Goal: Task Accomplishment & Management: Manage account settings

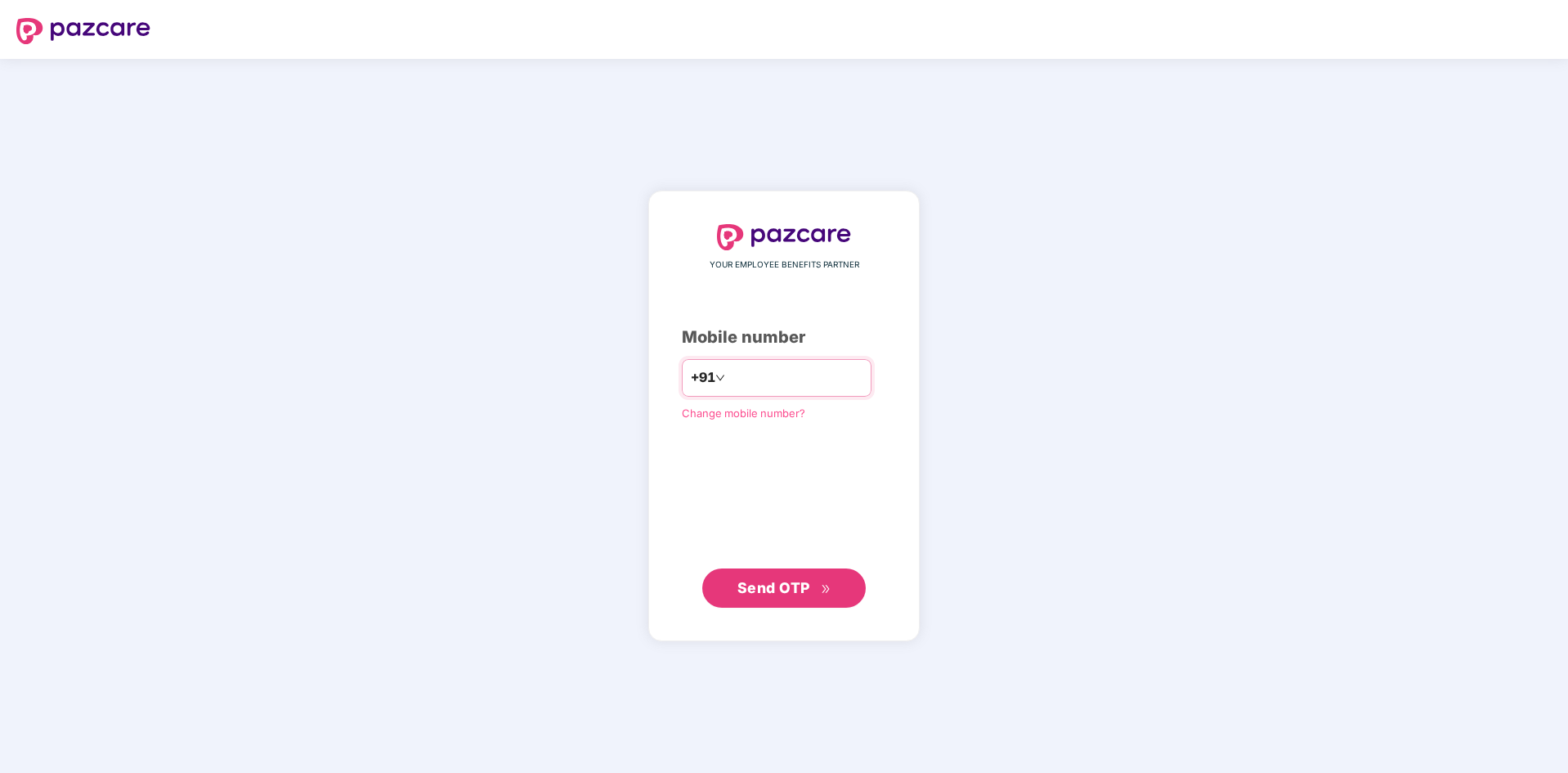
click at [835, 383] on input "number" at bounding box center [796, 378] width 134 height 26
click at [745, 381] on input "**********" at bounding box center [796, 378] width 134 height 26
type input "**********"
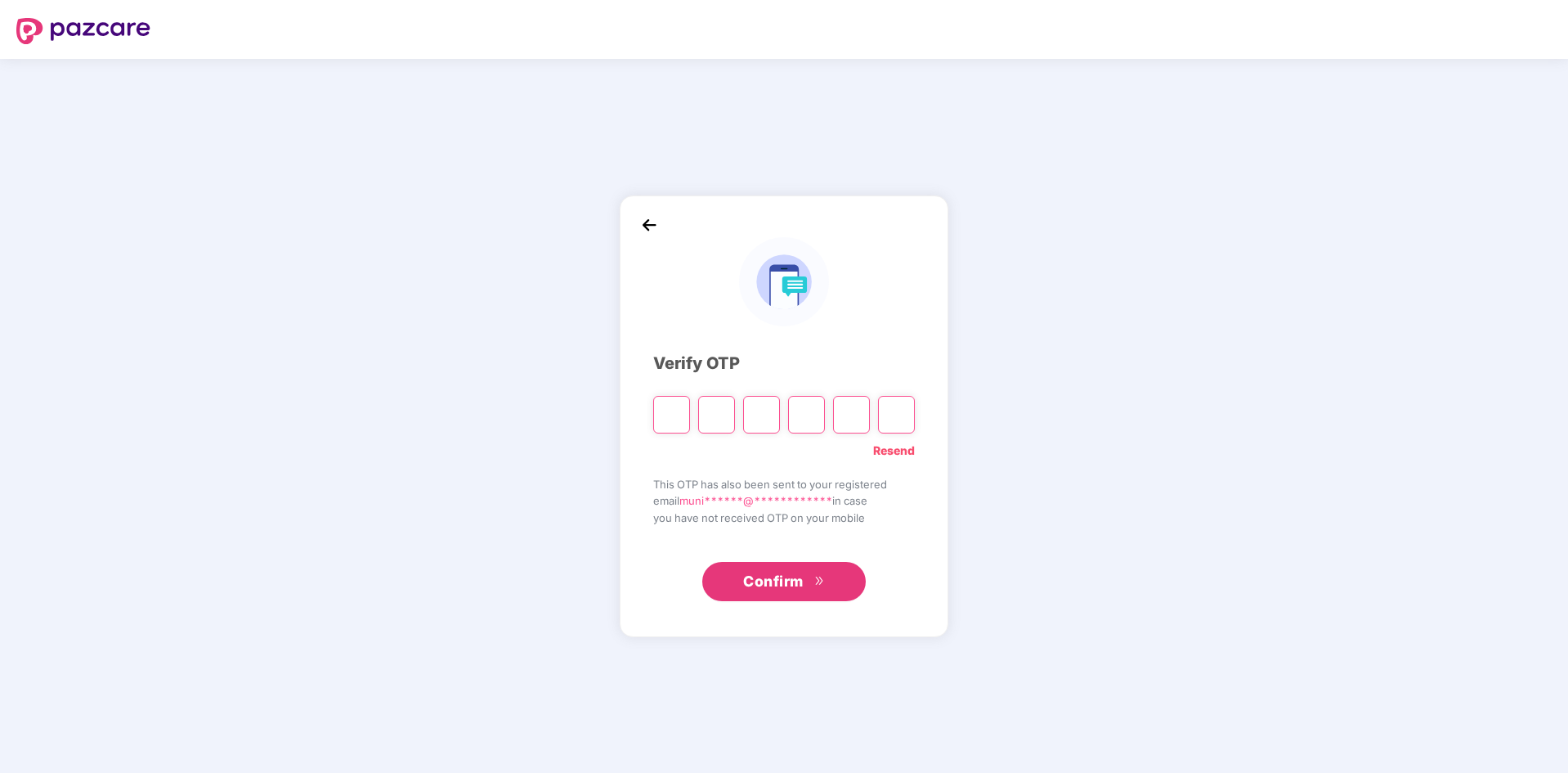
click at [674, 399] on input "Please enter verification code. Digit 1" at bounding box center [671, 414] width 37 height 38
type input "*"
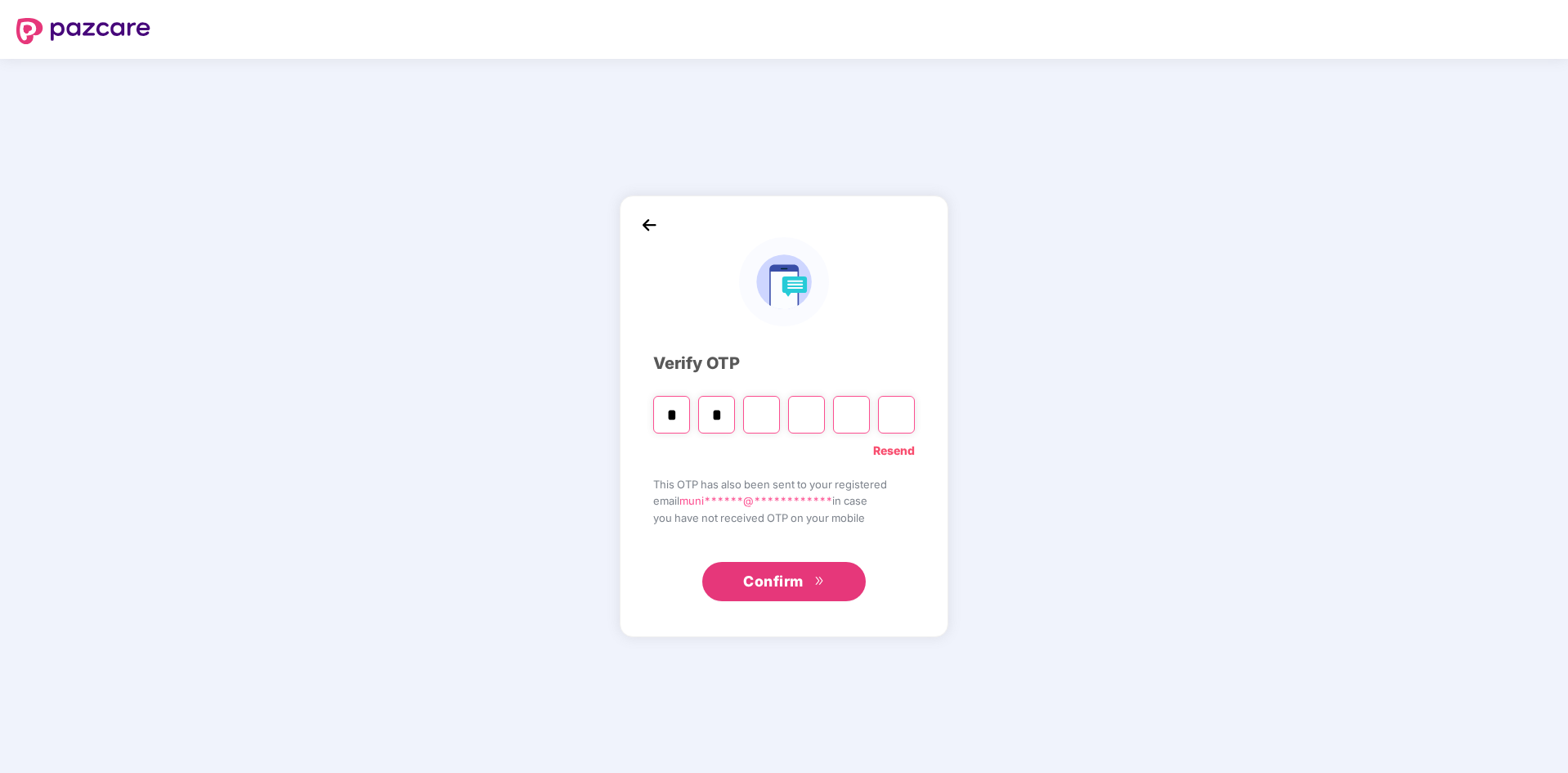
type input "*"
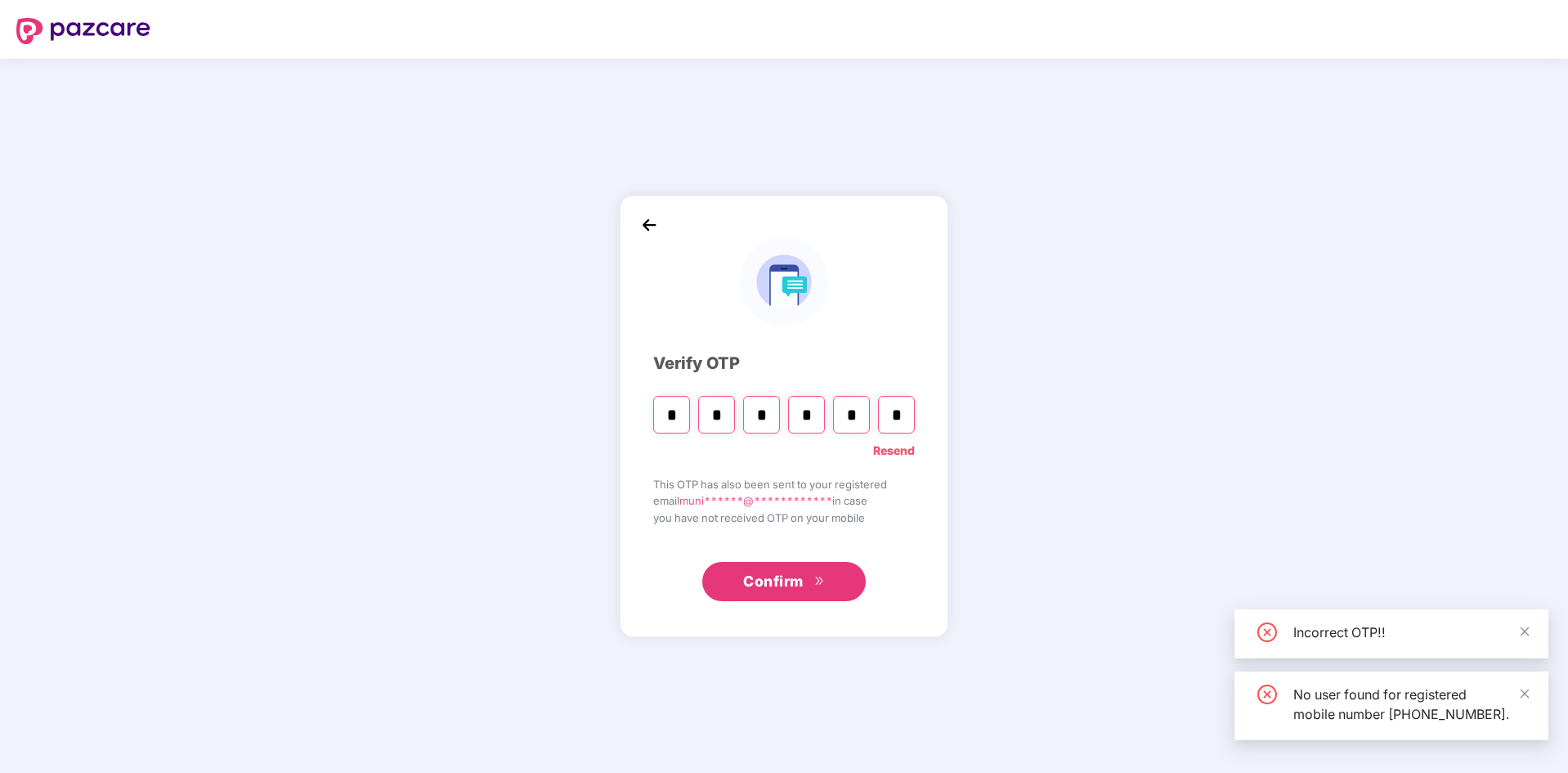
click at [797, 592] on span "Confirm" at bounding box center [773, 581] width 60 height 23
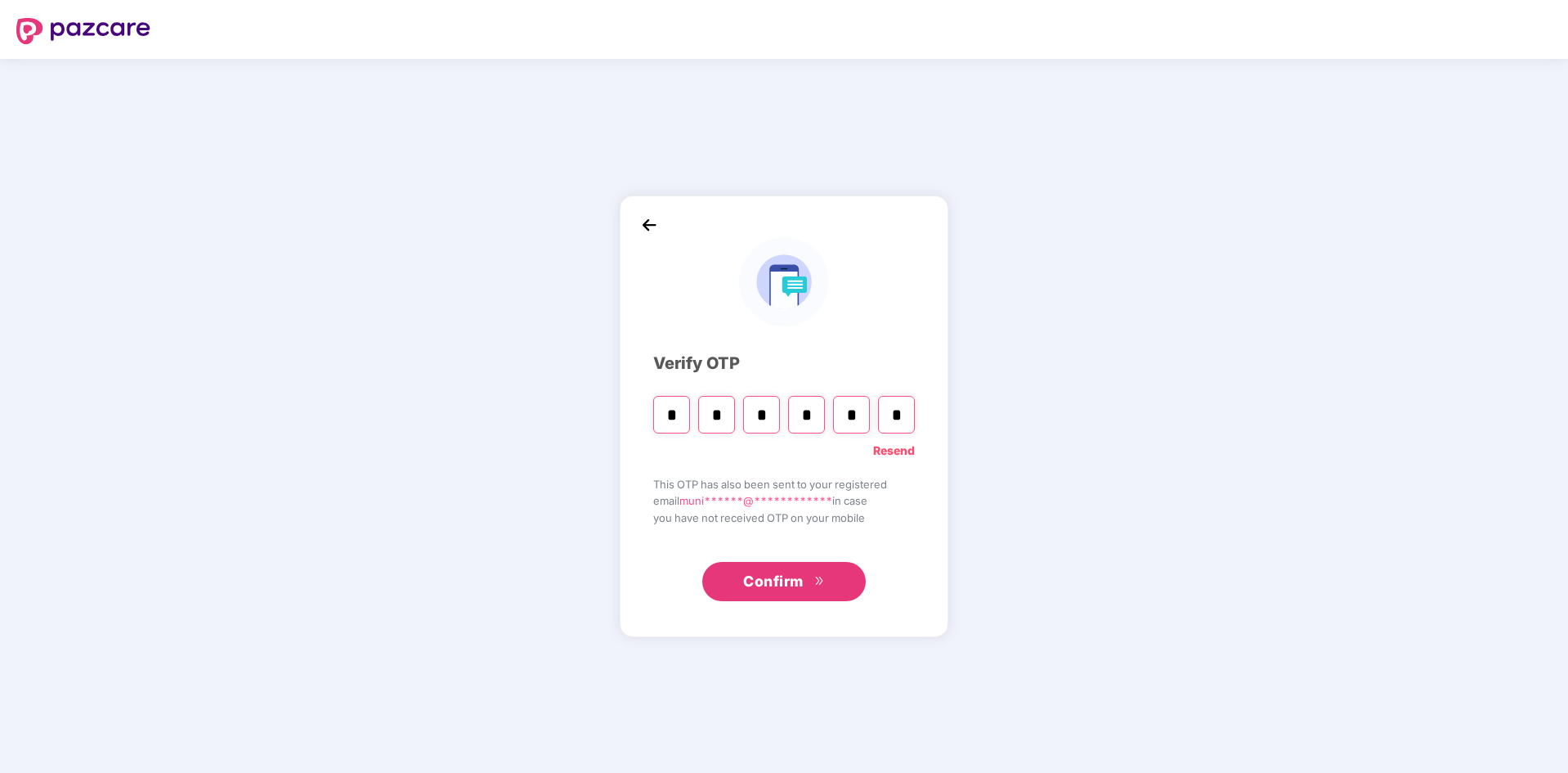
click at [773, 418] on input "*" at bounding box center [761, 414] width 37 height 38
type input "*"
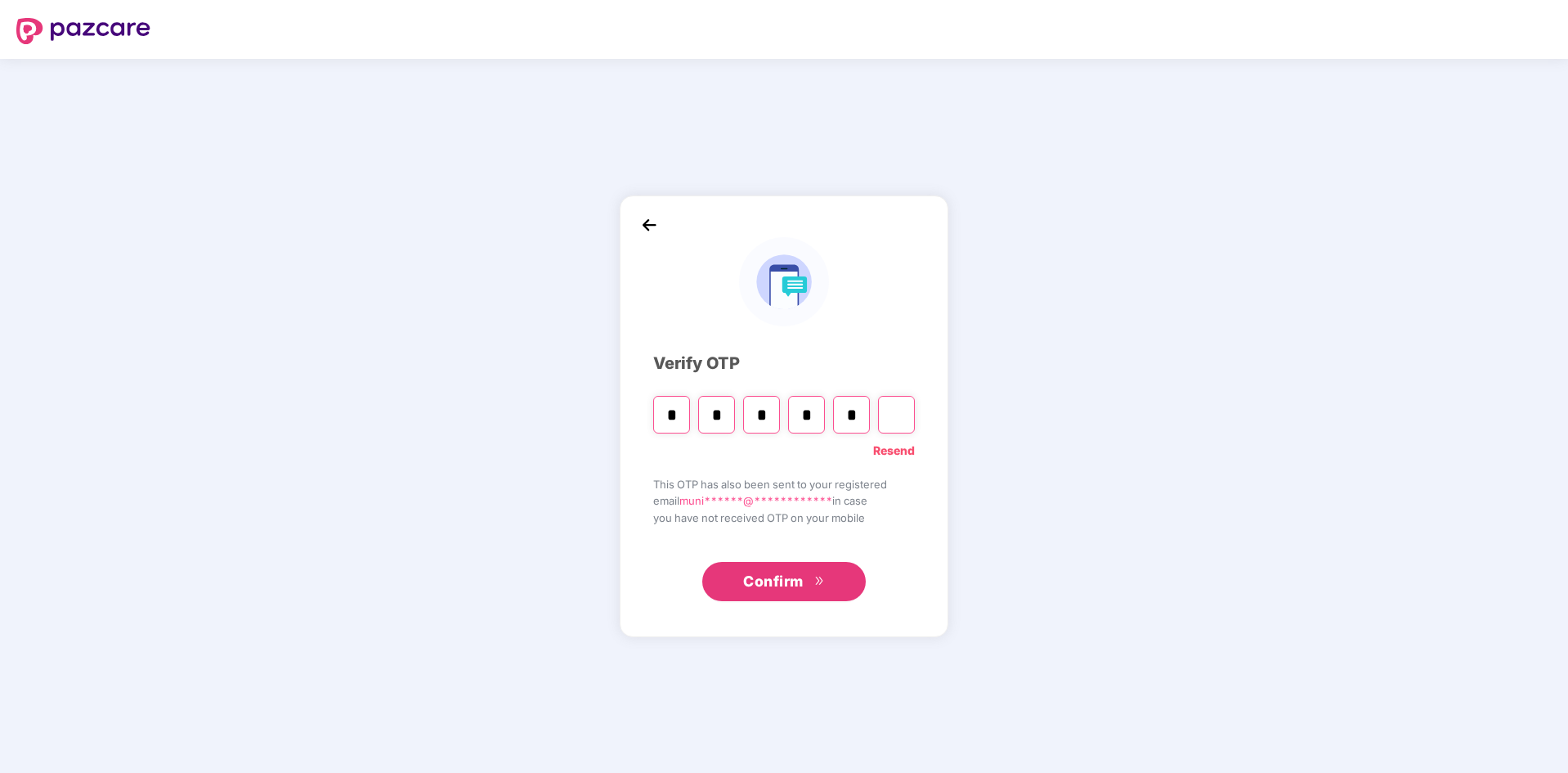
click at [894, 408] on input "Digit 6" at bounding box center [896, 414] width 37 height 38
type input "*"
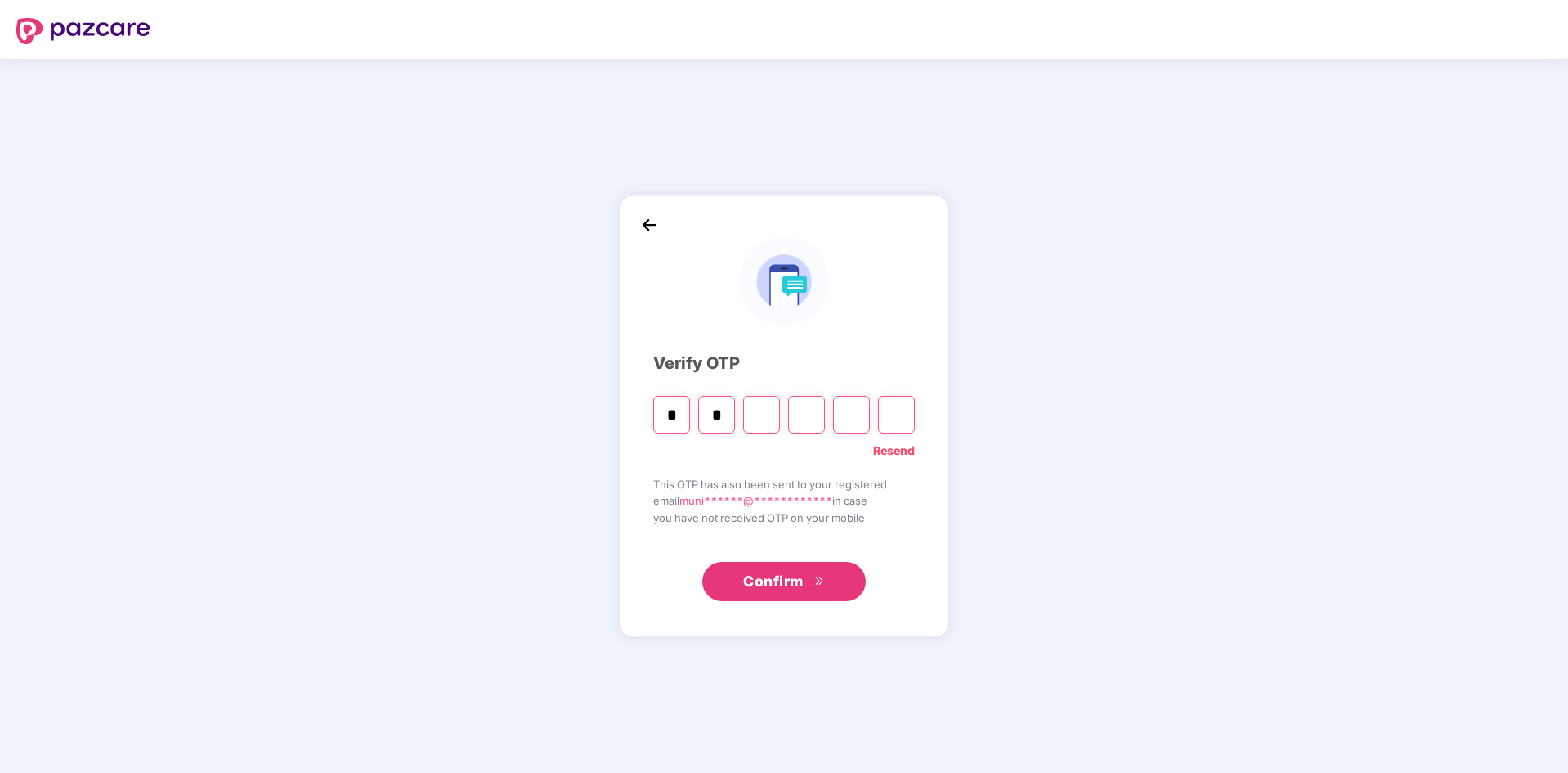
type input "*"
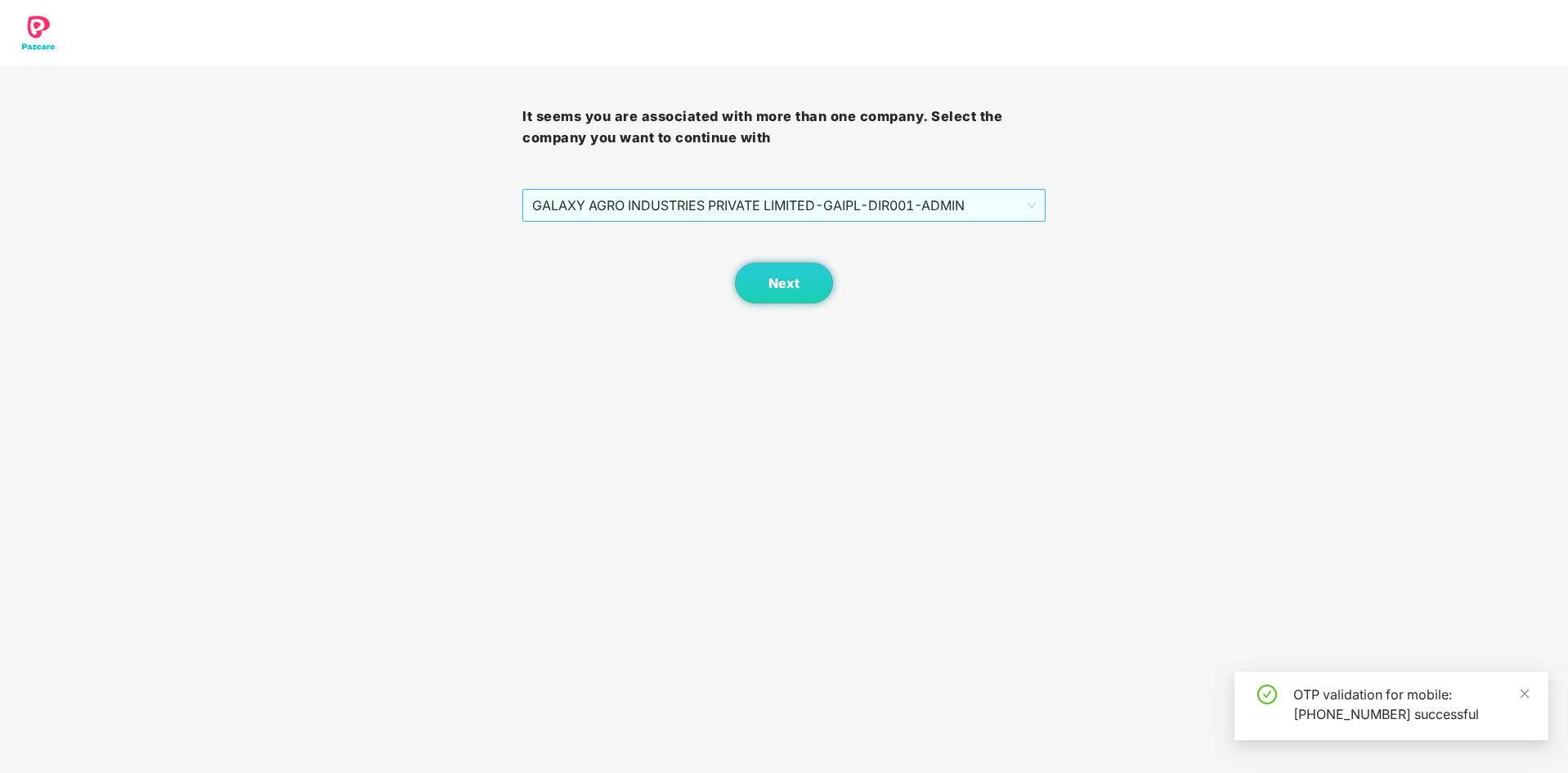
click at [831, 208] on span "GALAXY AGRO INDUSTRIES PRIVATE LIMITED - GAIPL-DIR001 - ADMIN" at bounding box center [783, 205] width 503 height 31
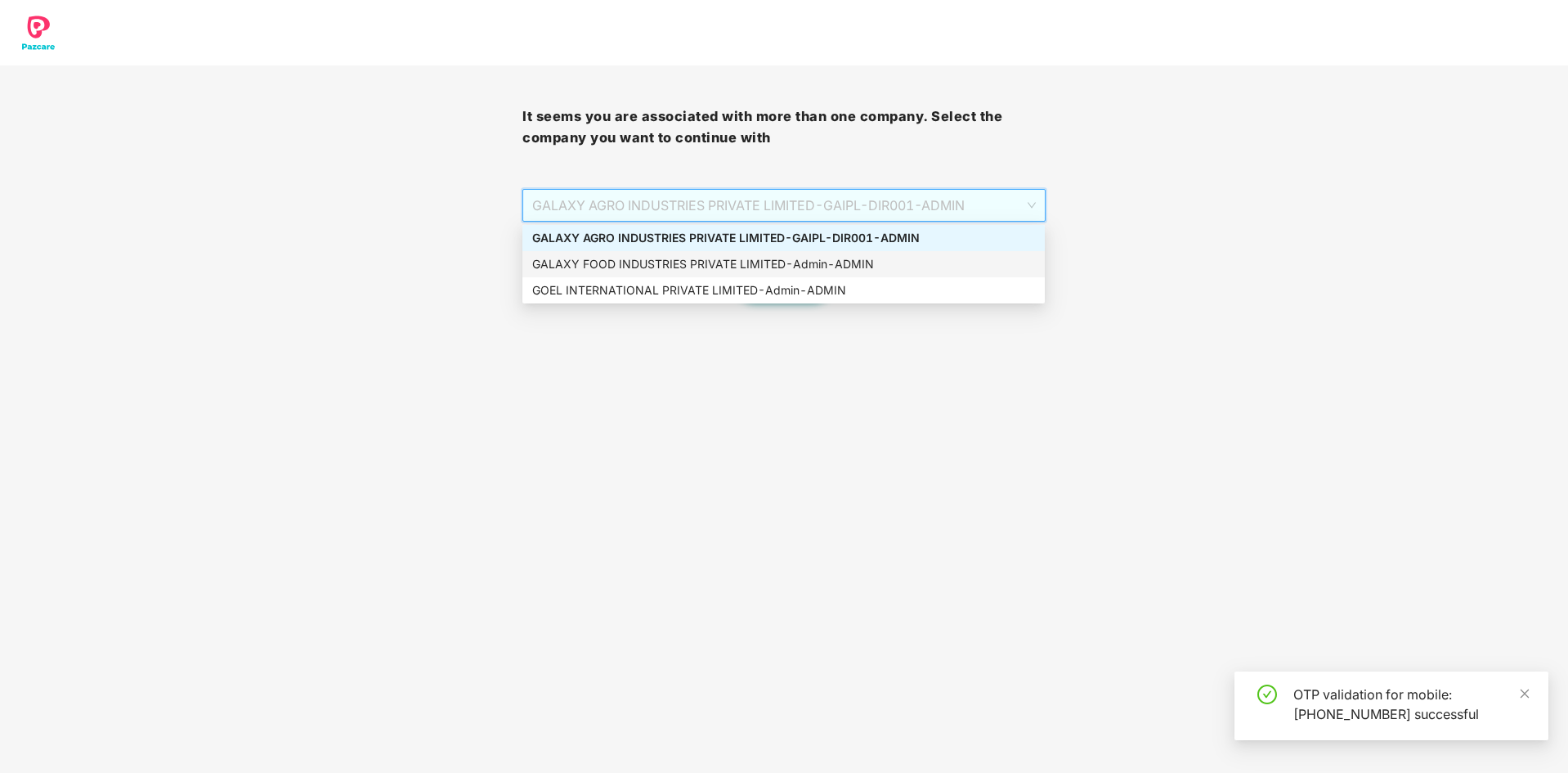
click at [786, 267] on div "GALAXY FOOD INDUSTRIES PRIVATE LIMITED - Admin - ADMIN" at bounding box center [783, 264] width 503 height 18
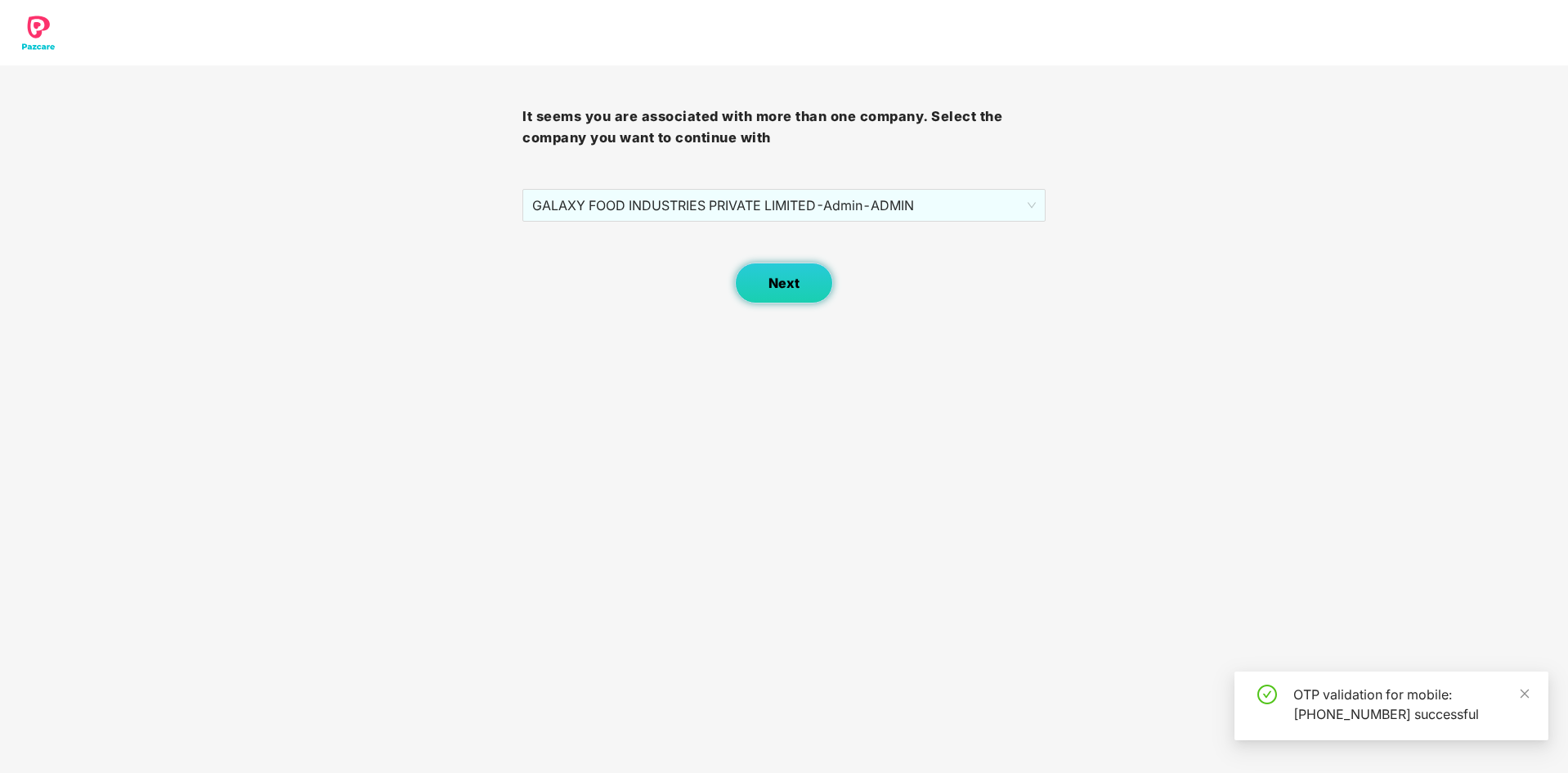
click at [804, 265] on button "Next" at bounding box center [784, 283] width 98 height 41
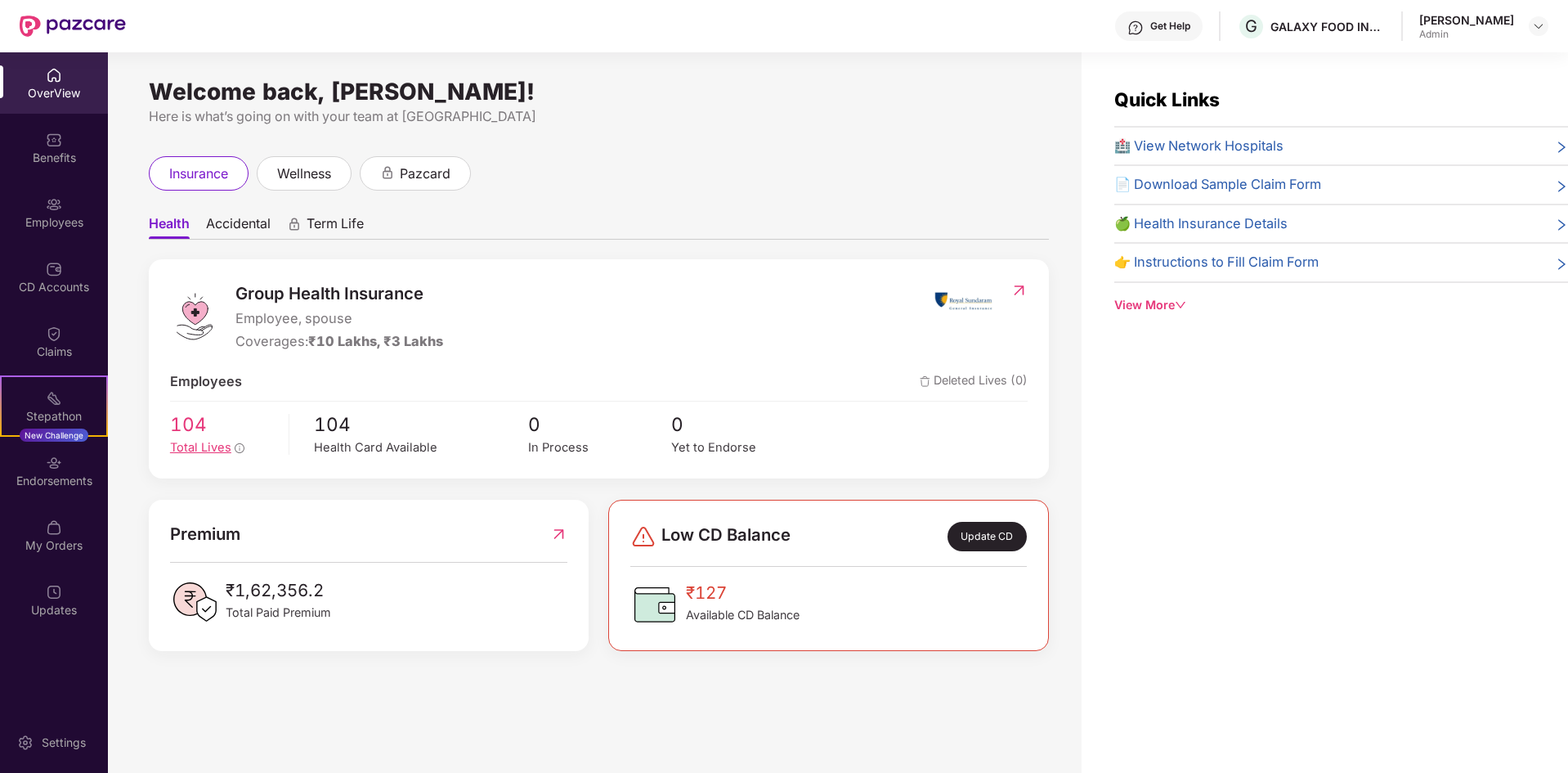
click at [191, 444] on span "Total Lives" at bounding box center [201, 447] width 61 height 15
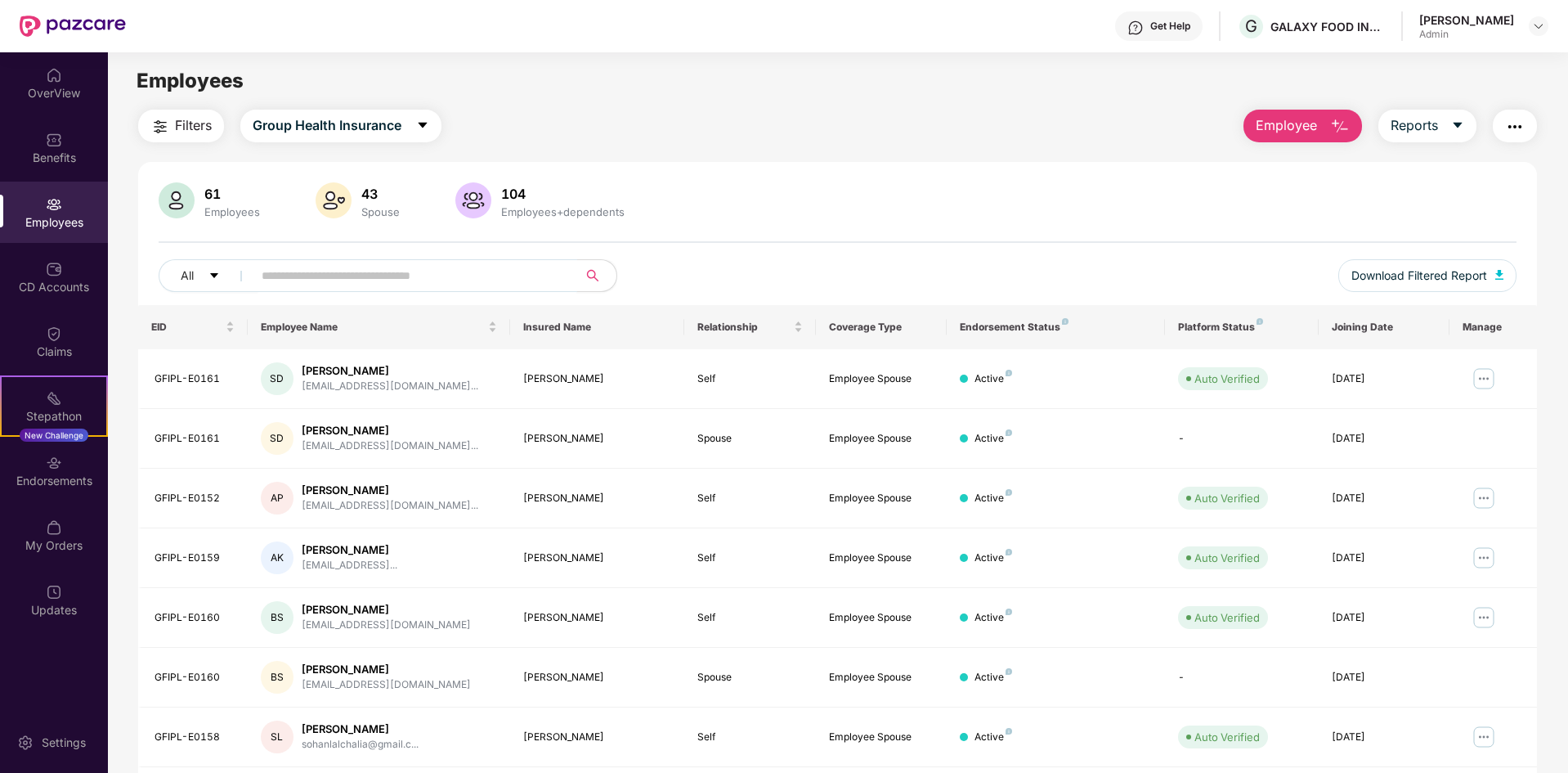
click at [323, 278] on input "text" at bounding box center [408, 275] width 294 height 25
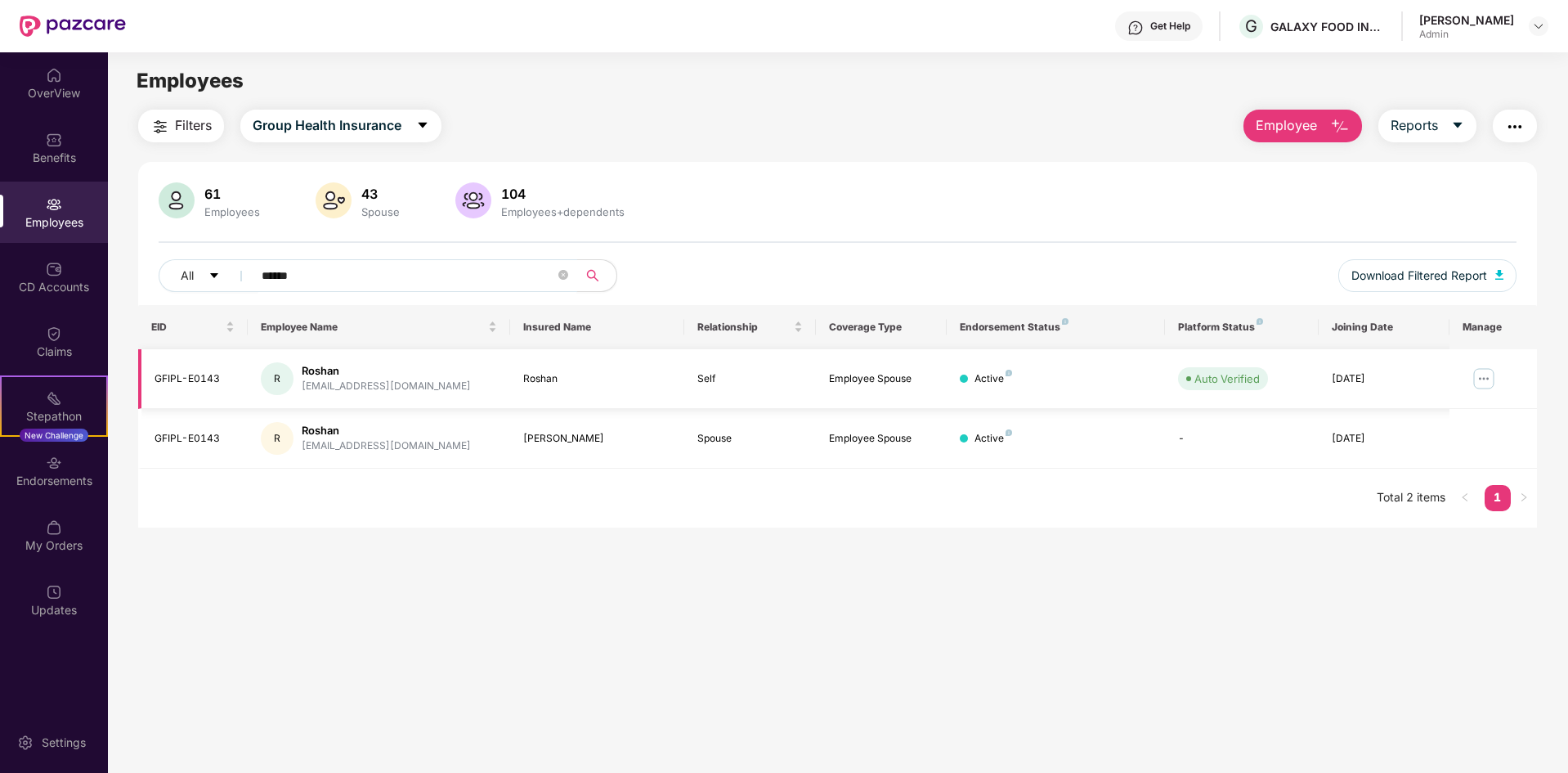
type input "******"
click at [1487, 378] on img at bounding box center [1484, 379] width 26 height 26
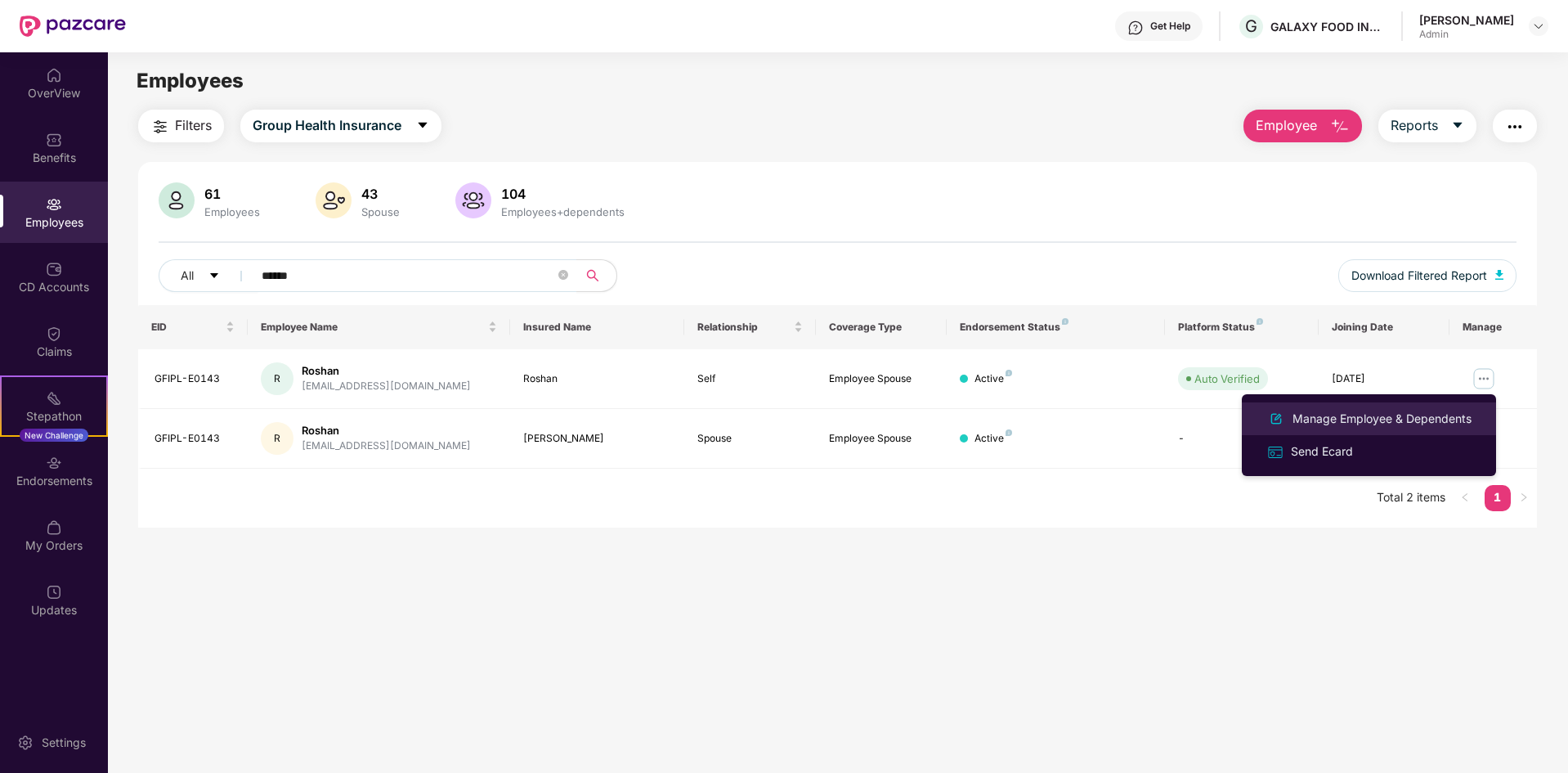
click at [1434, 414] on div "Manage Employee & Dependents" at bounding box center [1382, 418] width 186 height 18
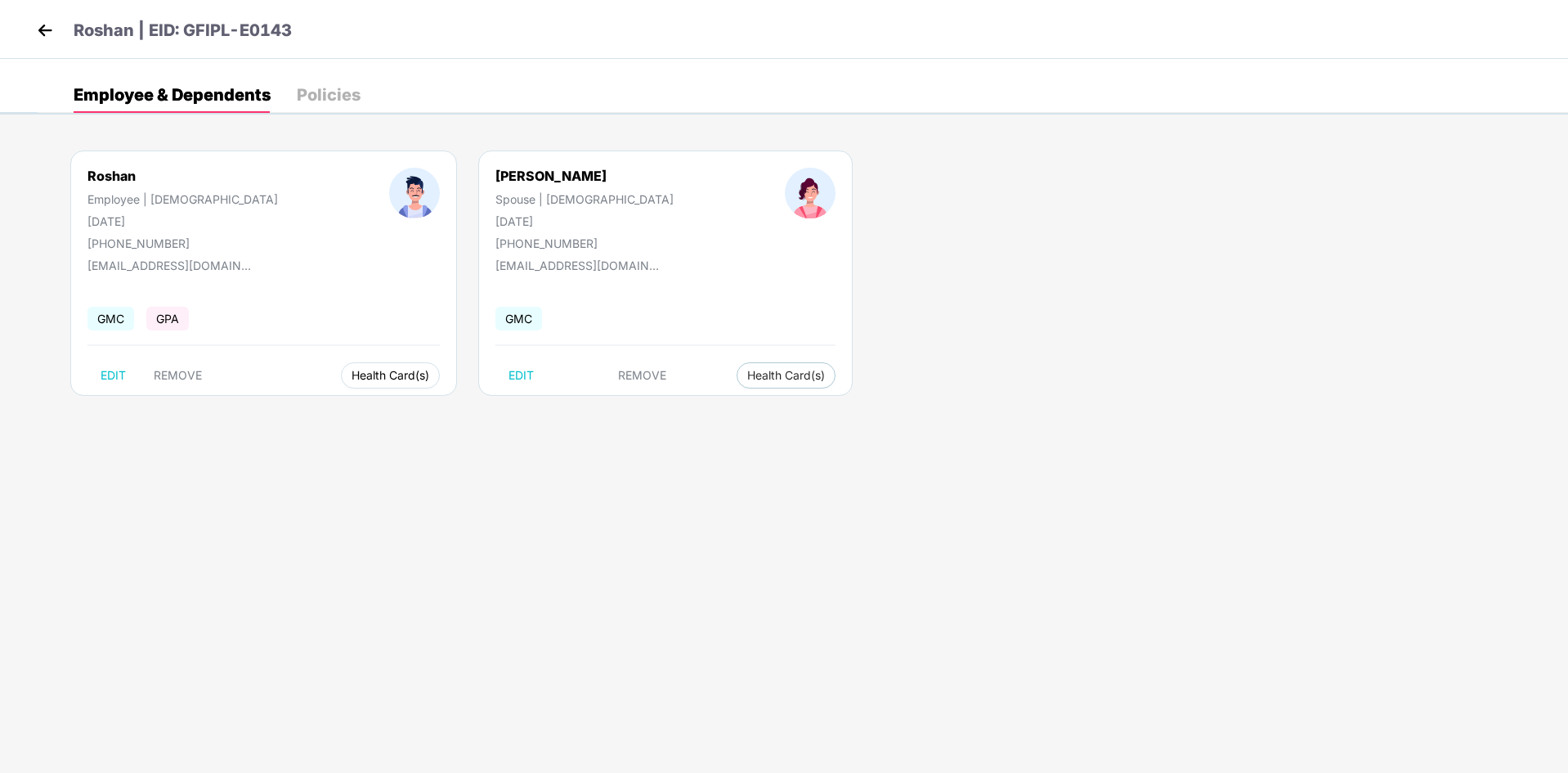
click at [341, 383] on button "Health Card(s)" at bounding box center [391, 375] width 99 height 26
click at [308, 414] on span "Health Insurance(ES)" at bounding box center [322, 408] width 134 height 18
click at [747, 377] on span "Health Card(s)" at bounding box center [786, 376] width 78 height 8
click at [645, 407] on span "Health Insurance(ES)" at bounding box center [649, 408] width 134 height 18
click at [825, 391] on div "Roshan Employee | [DEMOGRAPHIC_DATA] [DATE] [PHONE_NUMBER] [EMAIL_ADDRESS][DOMA…" at bounding box center [803, 281] width 1530 height 310
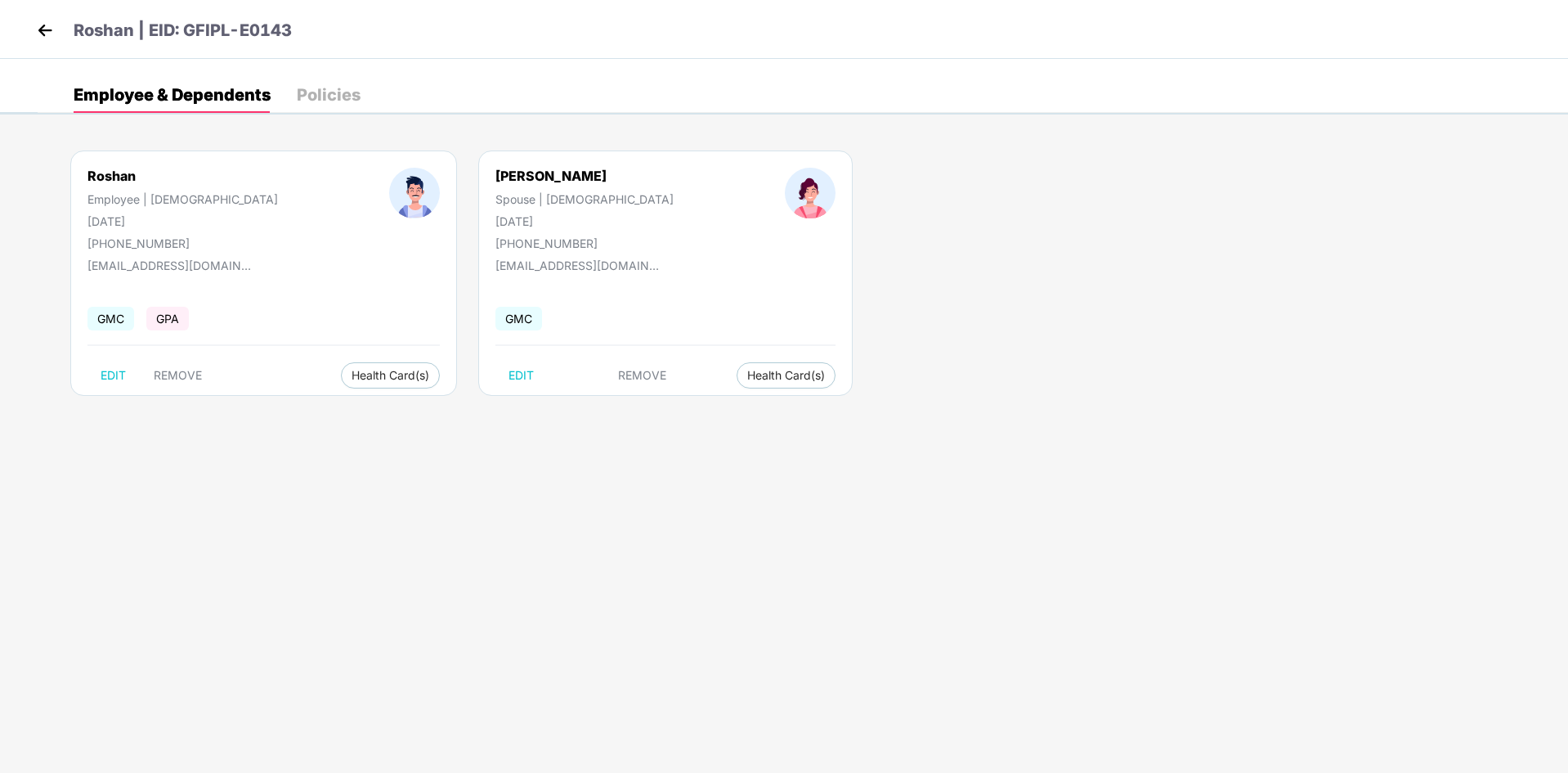
click at [51, 30] on img at bounding box center [44, 30] width 25 height 25
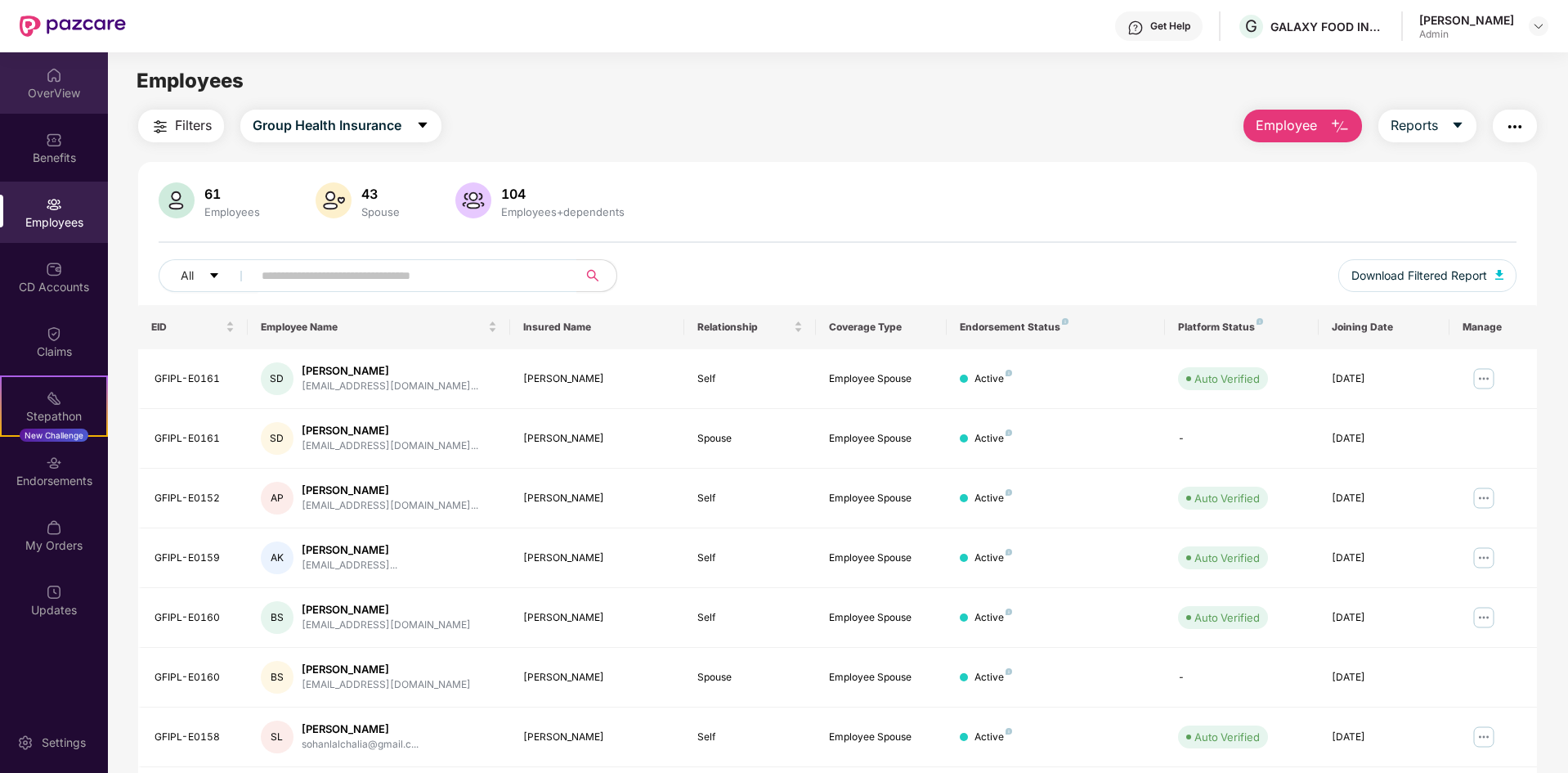
click at [57, 81] on img at bounding box center [53, 75] width 17 height 17
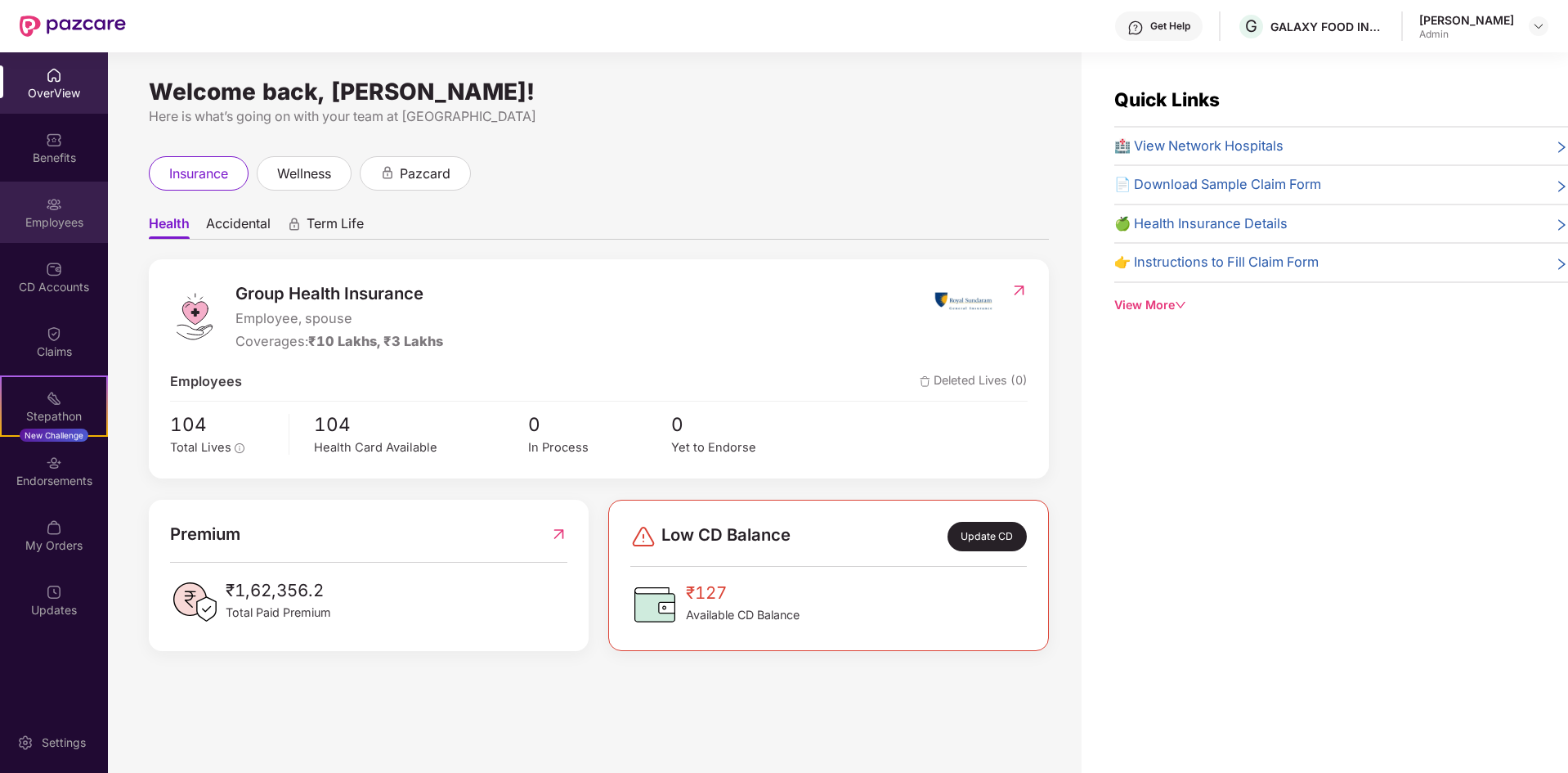
click at [41, 215] on div "Employees" at bounding box center [53, 222] width 108 height 17
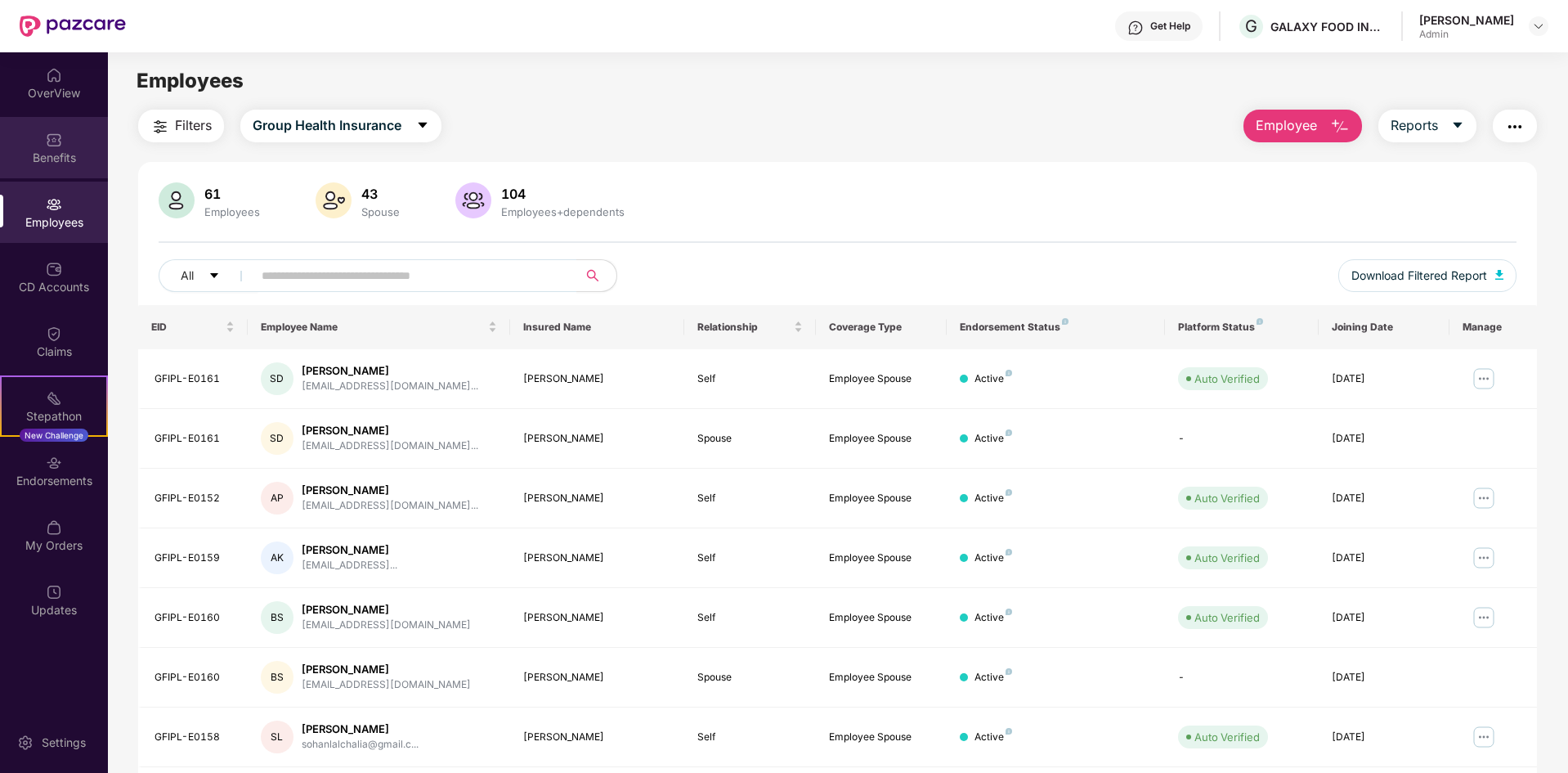
click at [39, 158] on div "Benefits" at bounding box center [53, 157] width 108 height 17
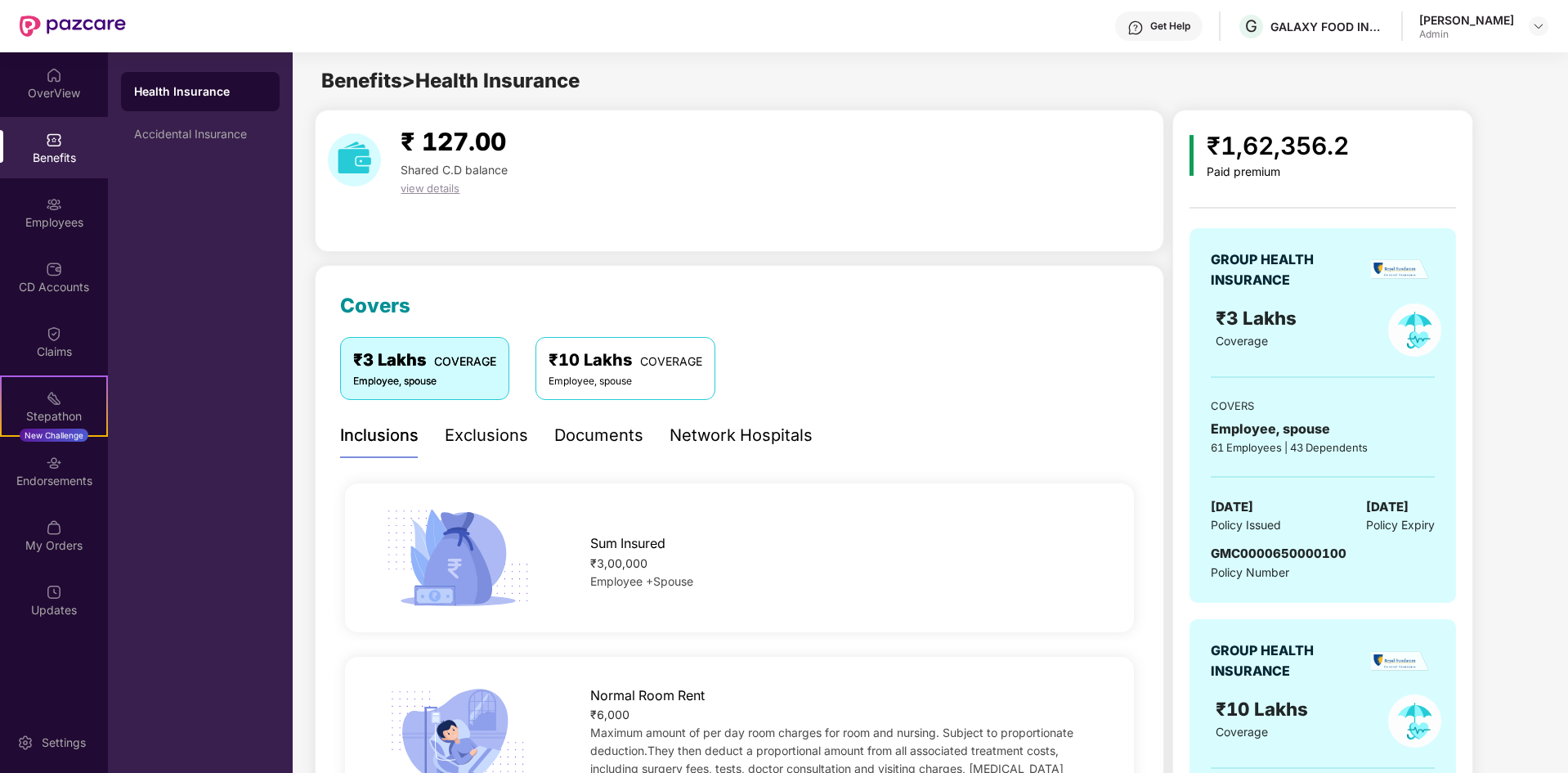
click at [45, 671] on div "OverView Benefits Employees CD Accounts Claims Stepathon New Challenge Endorsem…" at bounding box center [53, 412] width 108 height 721
click at [27, 495] on div "Endorsements" at bounding box center [53, 471] width 108 height 61
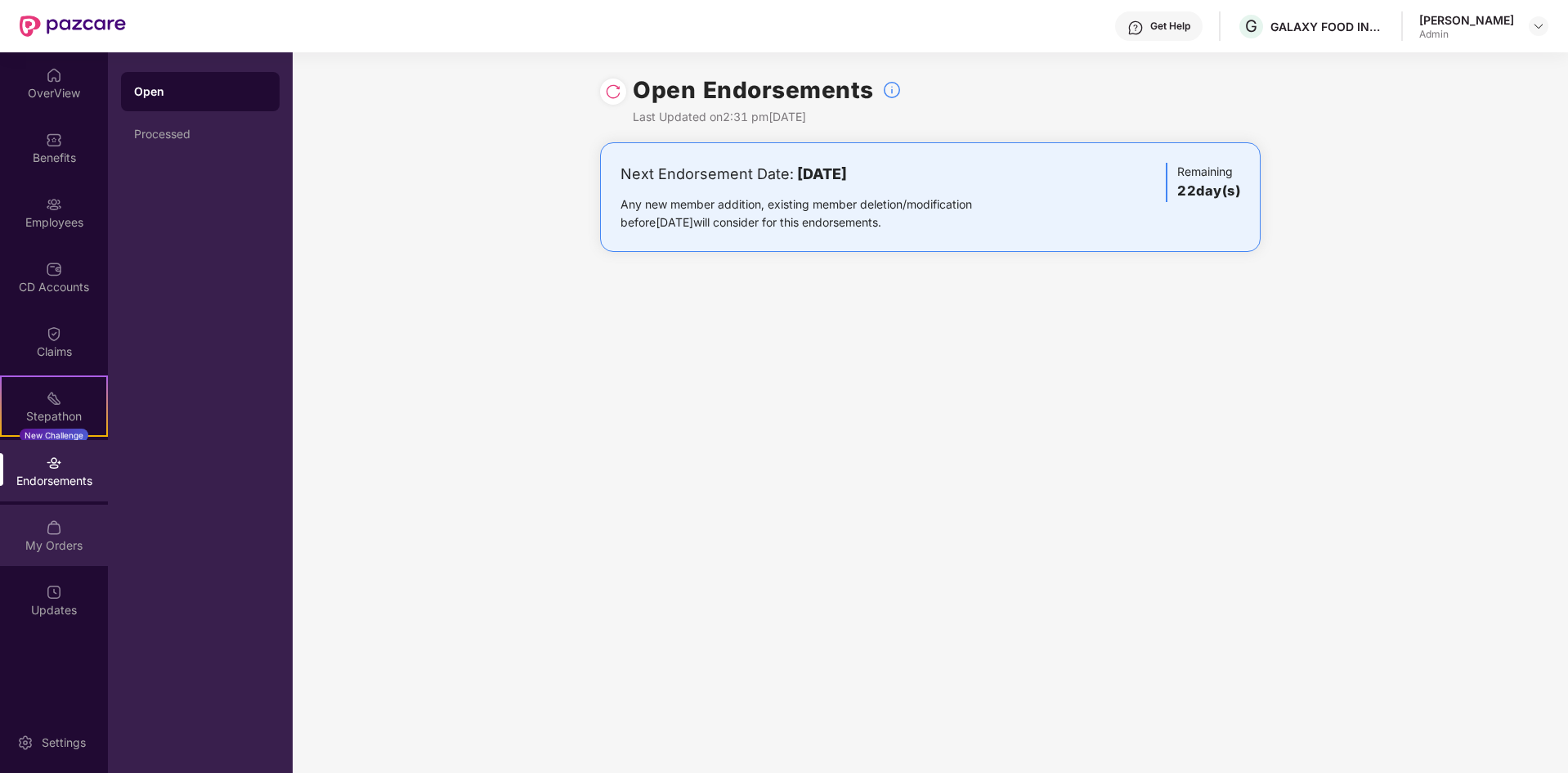
click at [49, 521] on img at bounding box center [53, 527] width 17 height 17
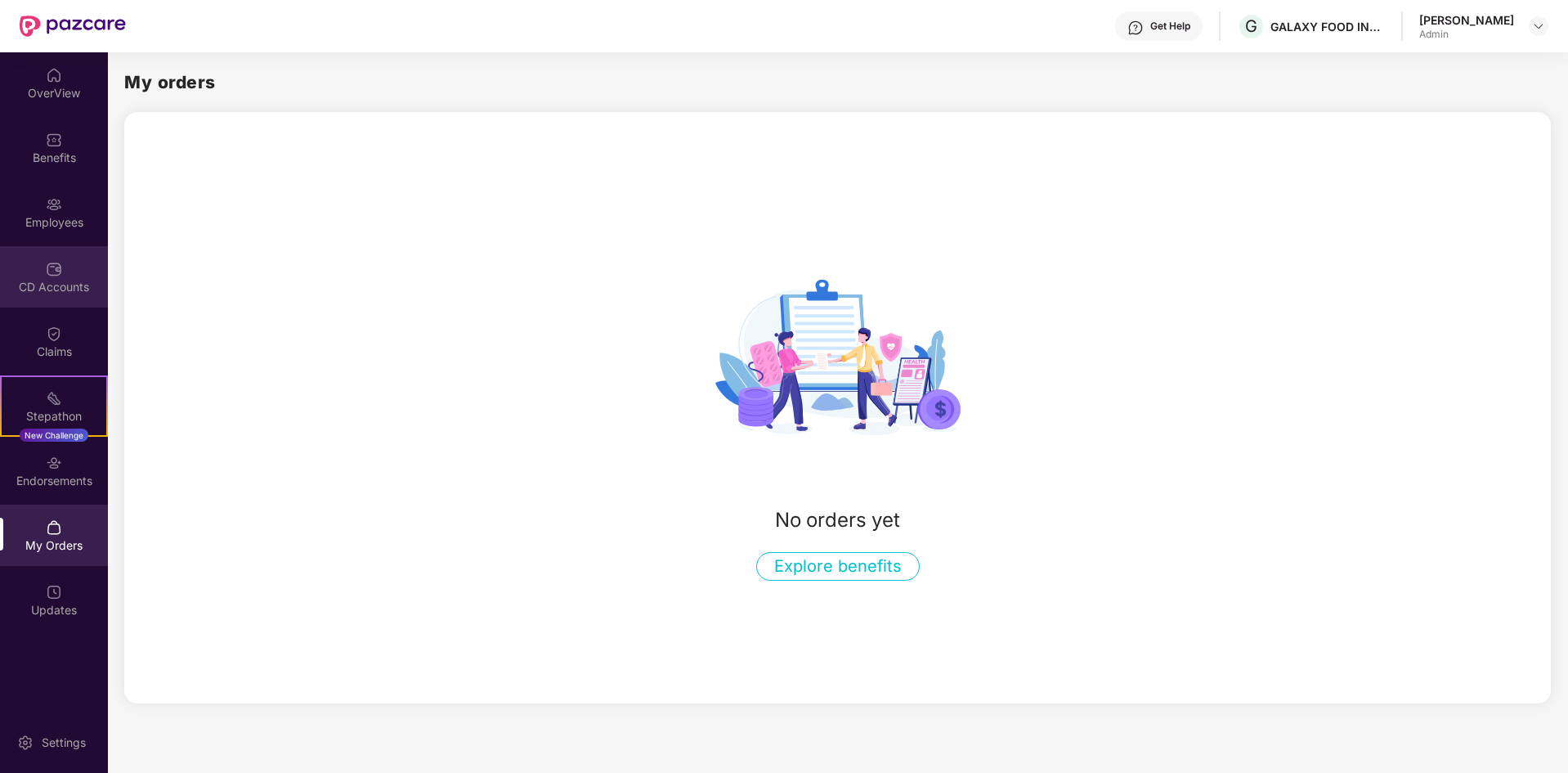
click at [45, 291] on div "CD Accounts" at bounding box center [53, 287] width 108 height 17
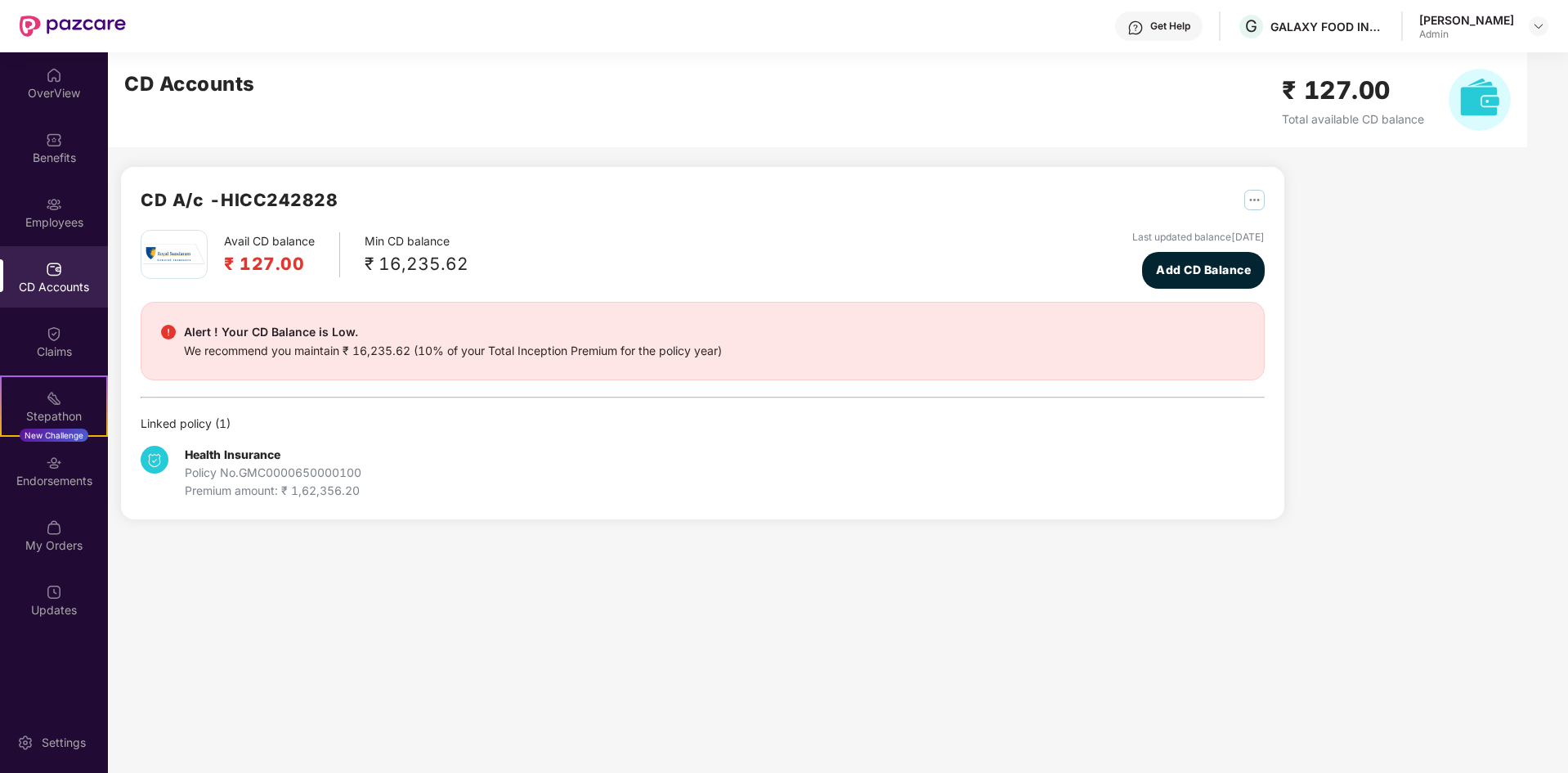
click at [50, 233] on div "Employees" at bounding box center [53, 213] width 108 height 61
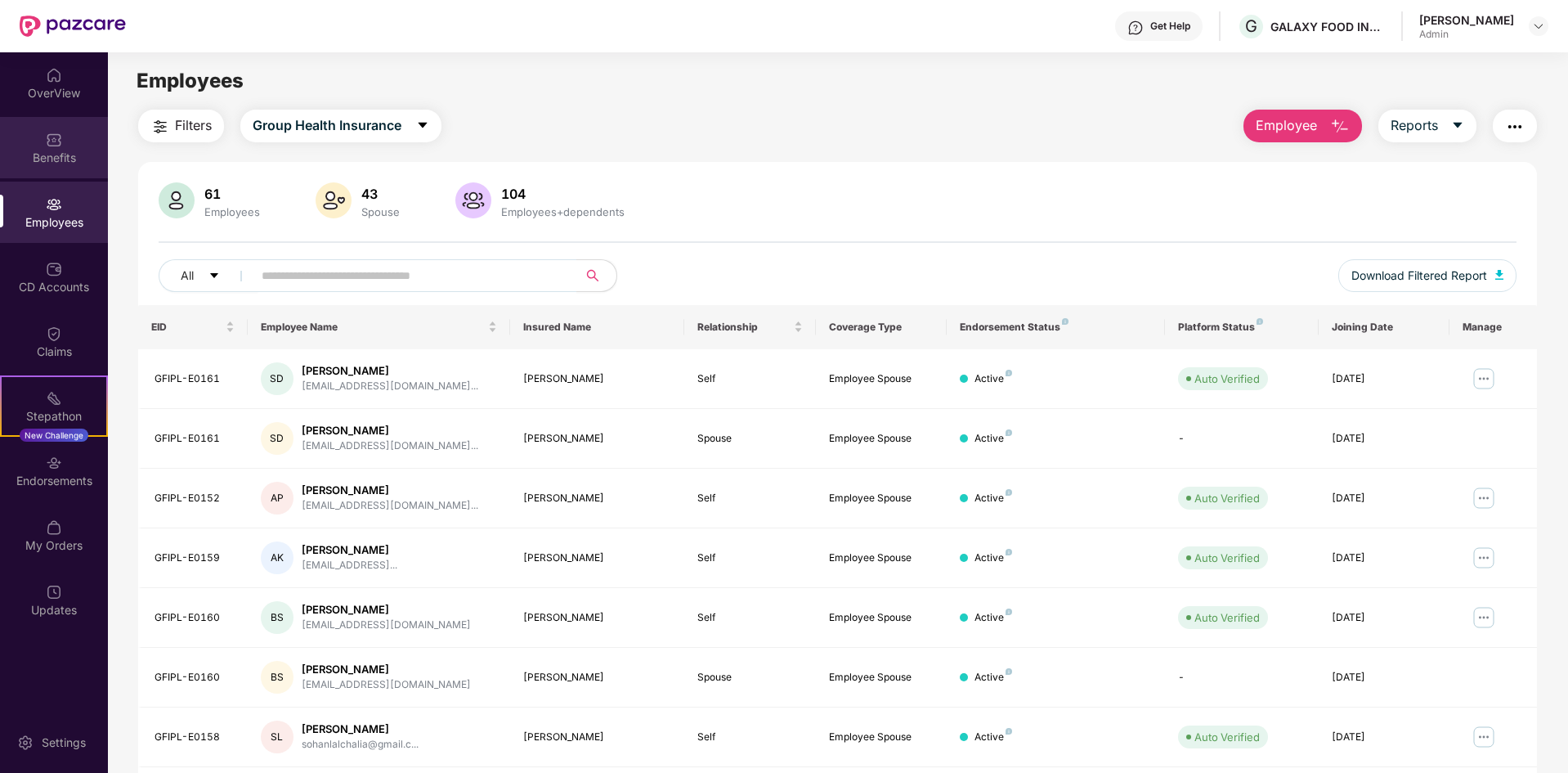
click at [41, 142] on div "Benefits" at bounding box center [53, 147] width 108 height 61
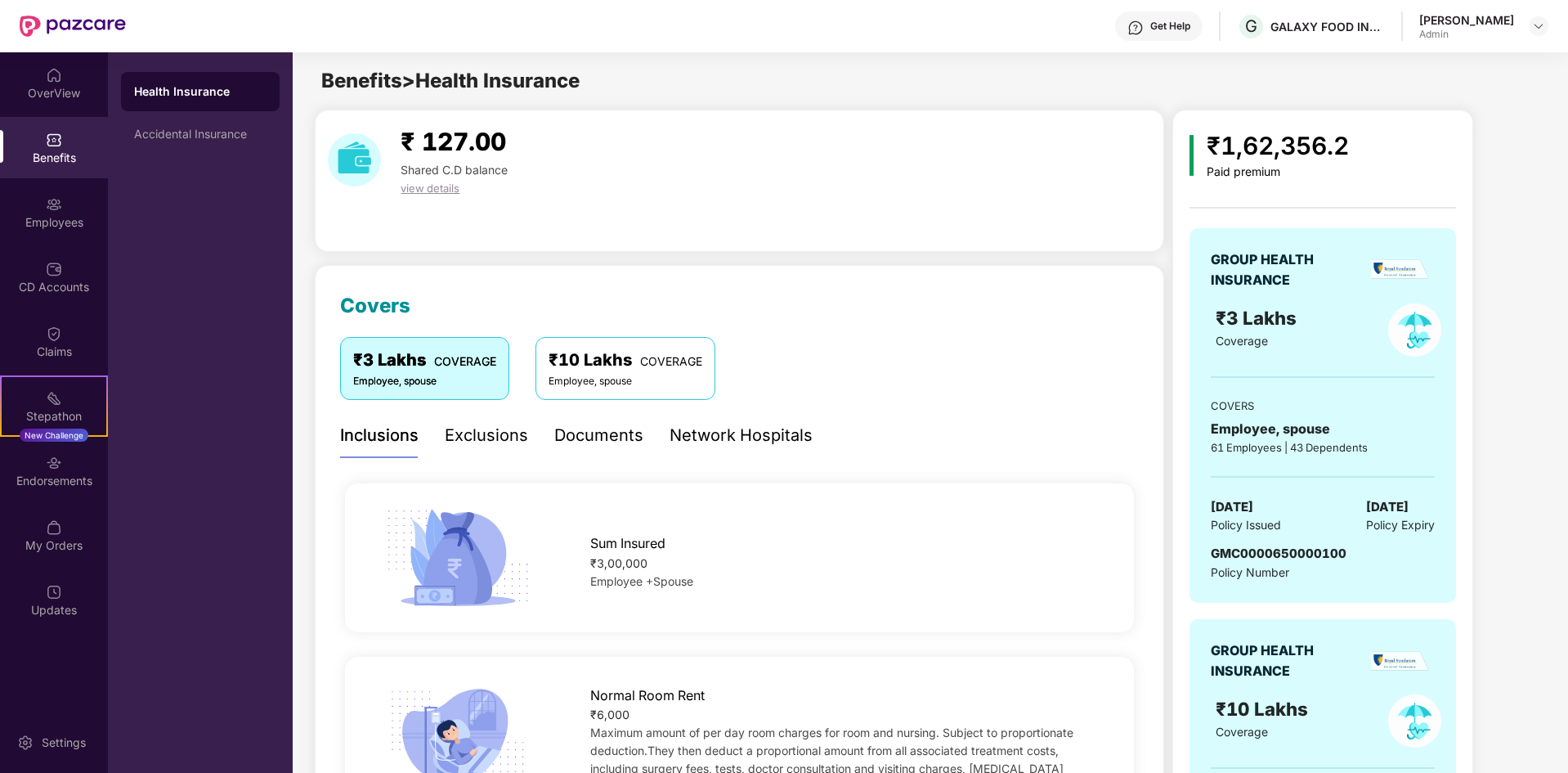
click at [1497, 28] on div "Admin" at bounding box center [1467, 34] width 95 height 13
click at [1546, 20] on div at bounding box center [1539, 27] width 20 height 20
click at [60, 92] on div "OverView" at bounding box center [53, 93] width 108 height 17
